Goal: Task Accomplishment & Management: Manage account settings

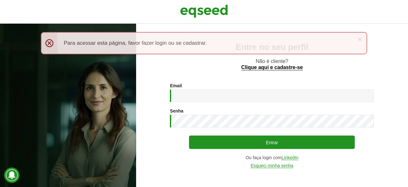
type input "**********"
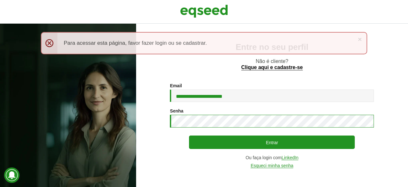
click at [189, 135] on button "Entrar" at bounding box center [272, 141] width 166 height 13
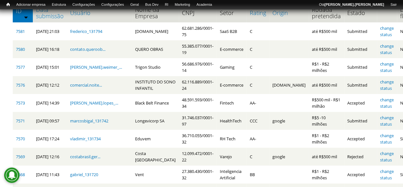
scroll to position [96, 0]
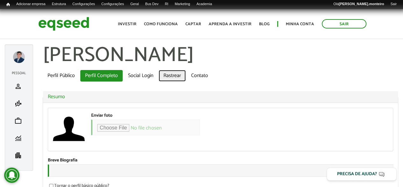
click at [167, 75] on link "Rastrear" at bounding box center [172, 75] width 27 height 11
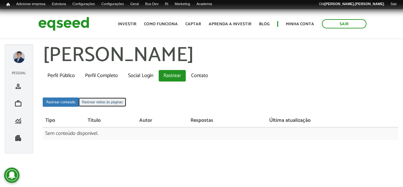
click at [93, 104] on link "Rastrear visitas às páginas" at bounding box center [102, 101] width 48 height 9
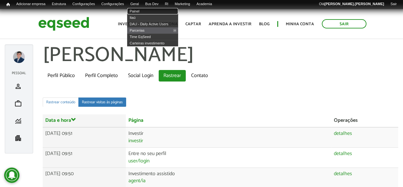
click at [145, 10] on link "Painel" at bounding box center [152, 11] width 51 height 6
